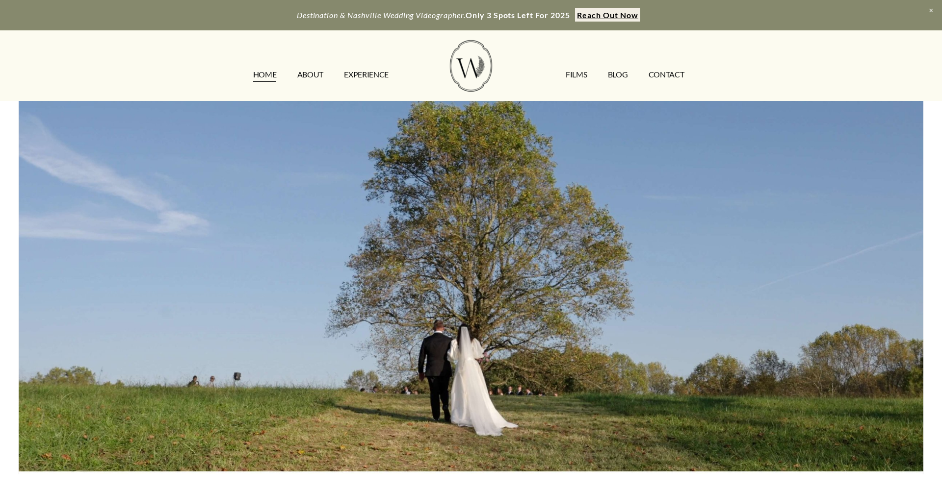
scroll to position [11, 0]
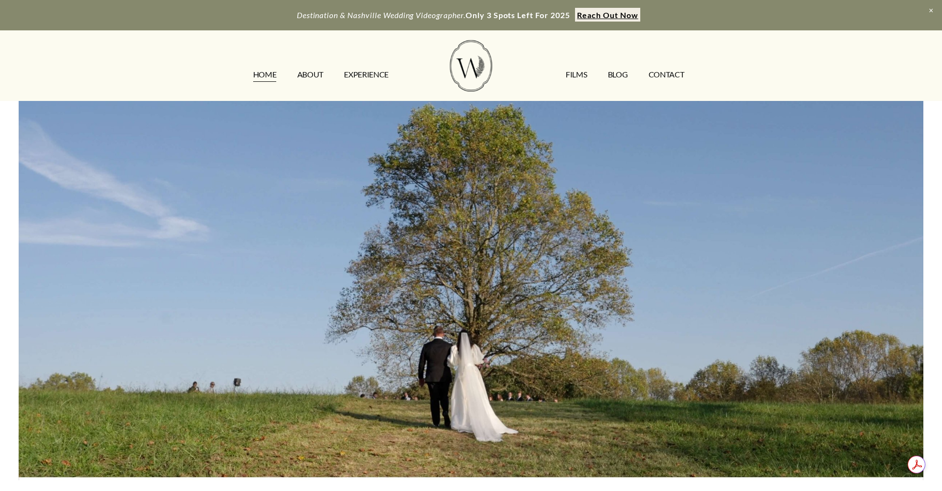
click at [581, 72] on link "FILMS" at bounding box center [575, 75] width 21 height 16
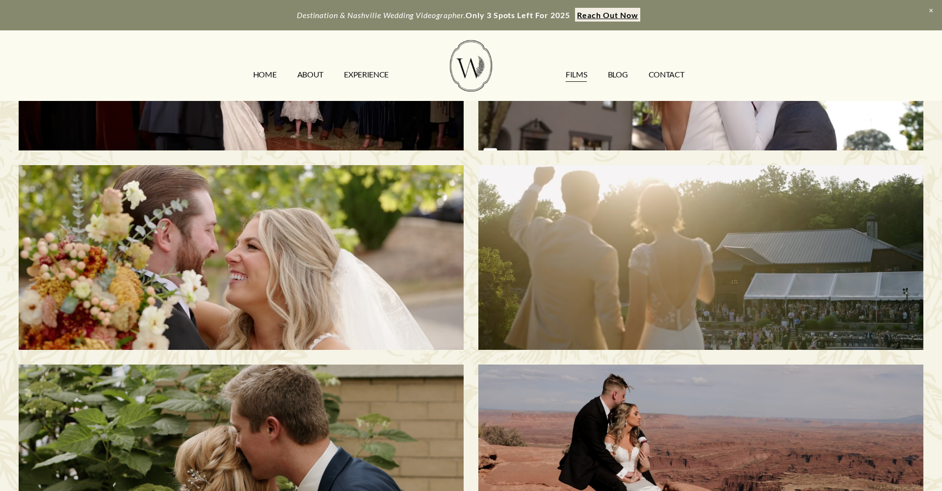
scroll to position [368, 0]
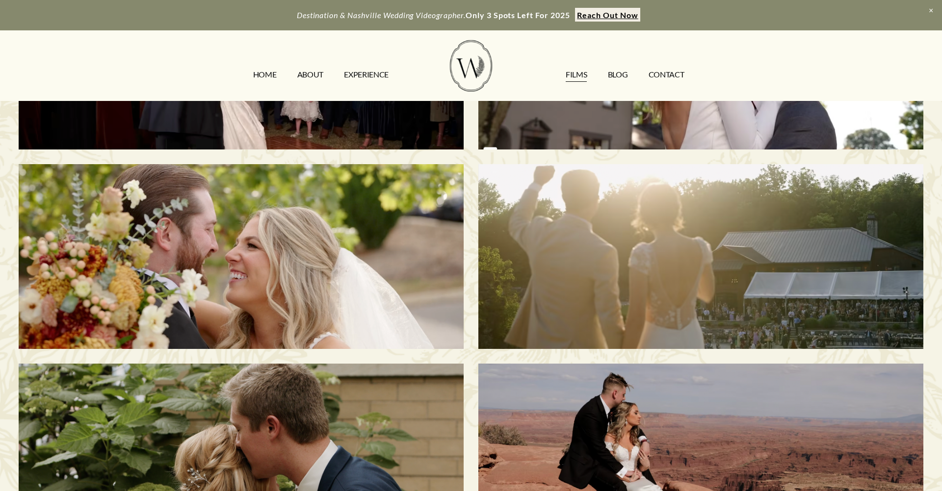
click at [553, 241] on h3 "Dean & Sani | Franklin, TN" at bounding box center [700, 256] width 382 height 104
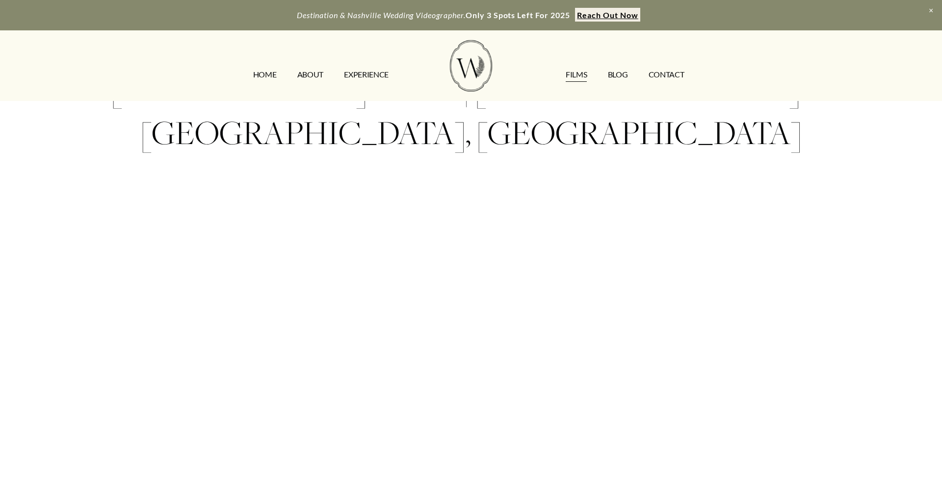
scroll to position [69, 0]
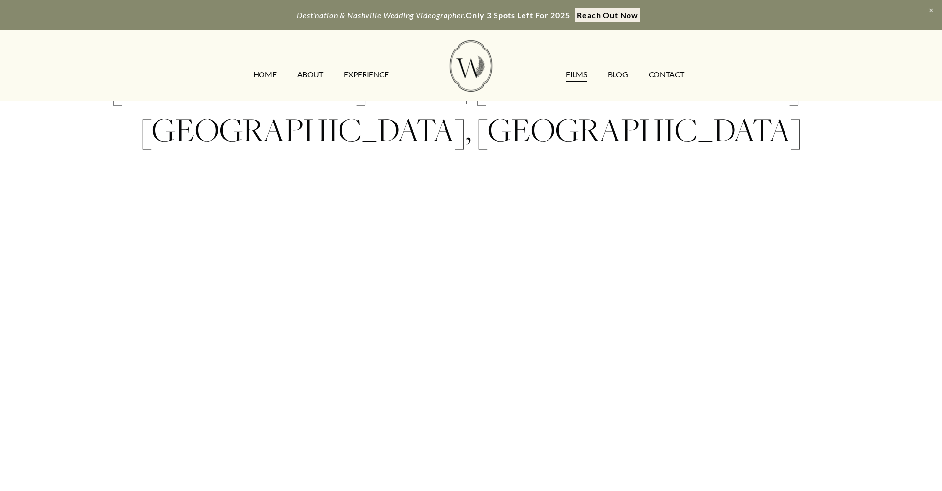
click at [602, 14] on strong "Reach Out Now" at bounding box center [607, 14] width 61 height 9
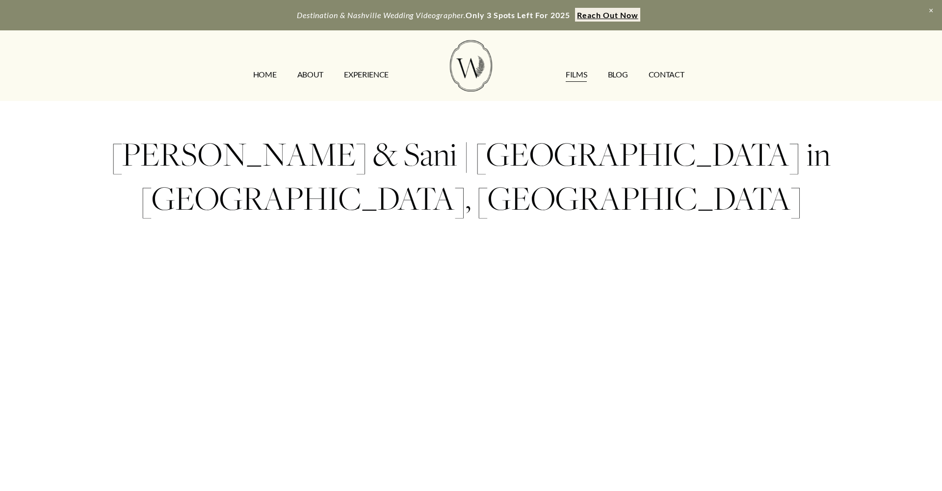
scroll to position [69, 0]
